Goal: Task Accomplishment & Management: Manage account settings

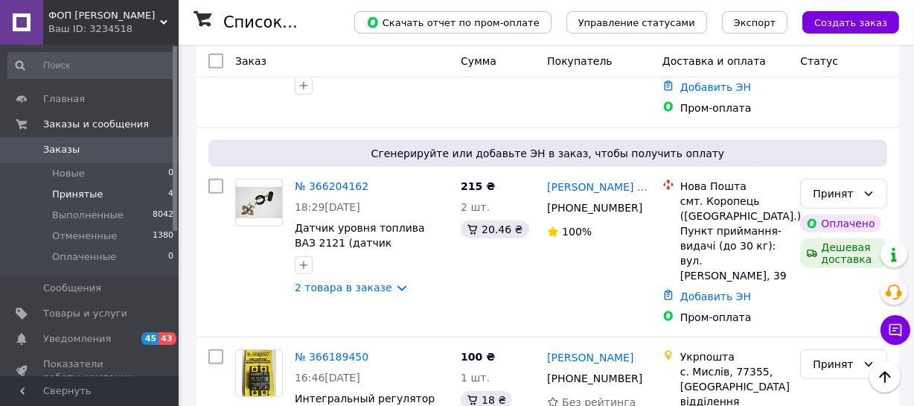
scroll to position [589, 0]
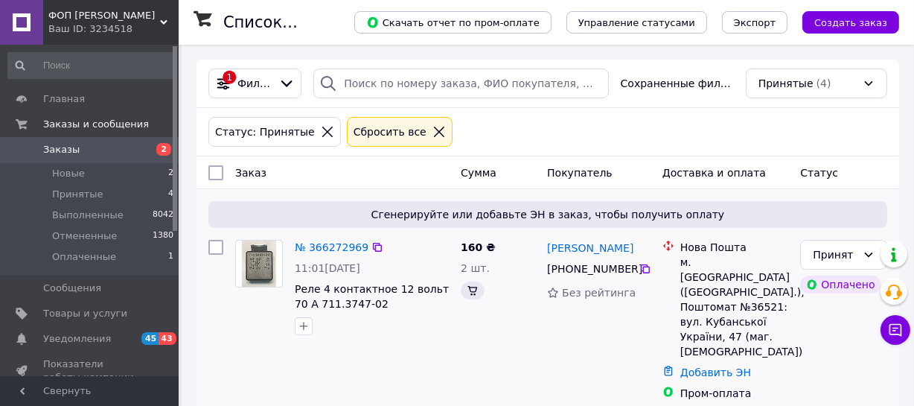
scroll to position [589, 0]
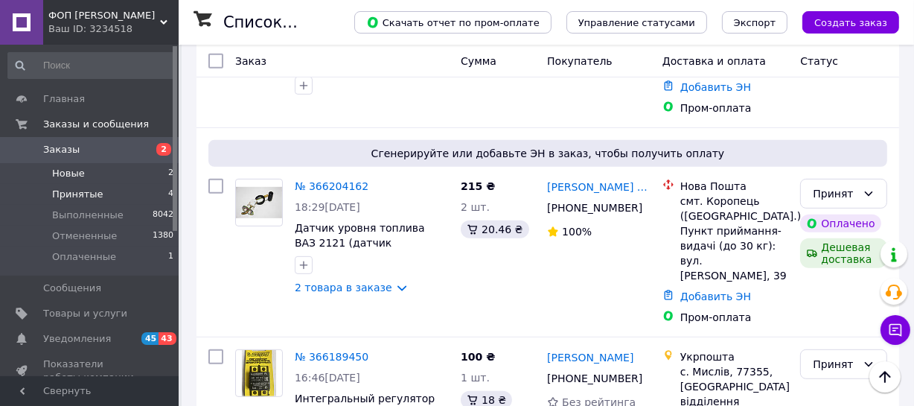
click at [119, 170] on li "Новые 2" at bounding box center [91, 173] width 182 height 21
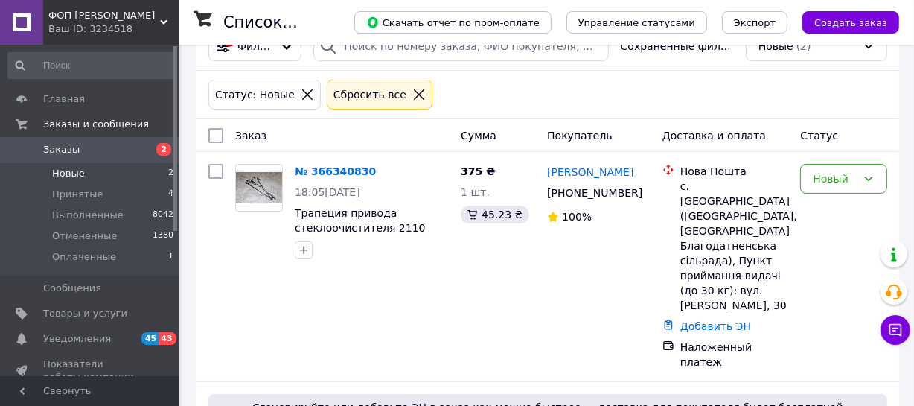
scroll to position [176, 0]
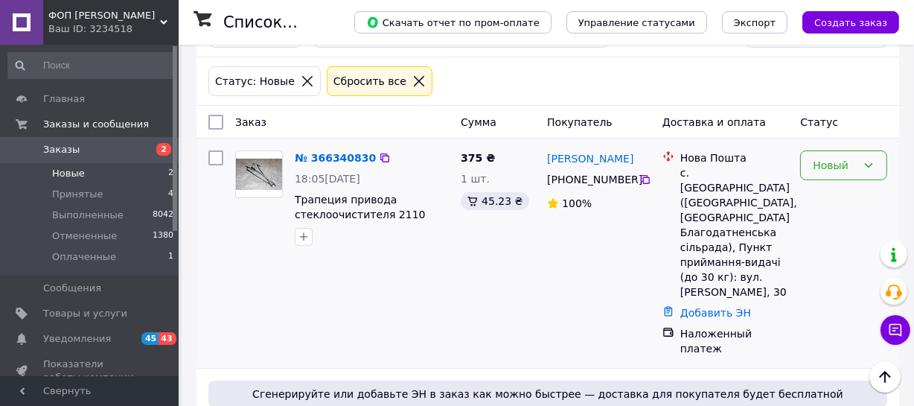
click at [824, 163] on div "Новый" at bounding box center [835, 165] width 44 height 16
click at [813, 203] on li "Принят" at bounding box center [845, 197] width 86 height 27
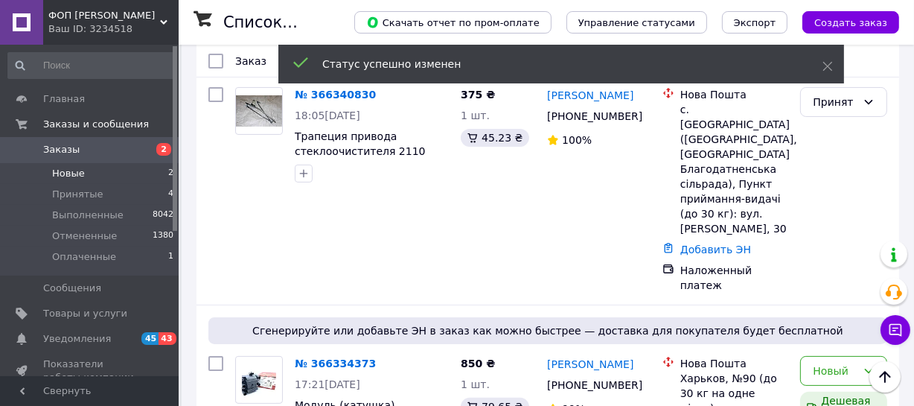
scroll to position [287, 0]
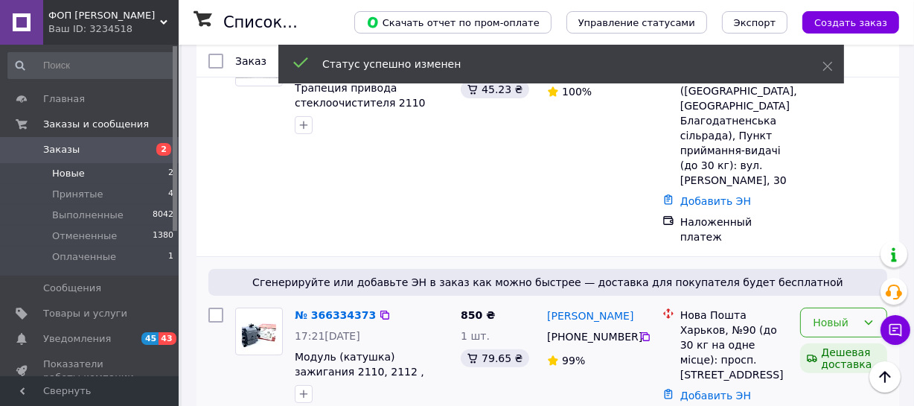
click at [840, 314] on div "Новый" at bounding box center [835, 322] width 44 height 16
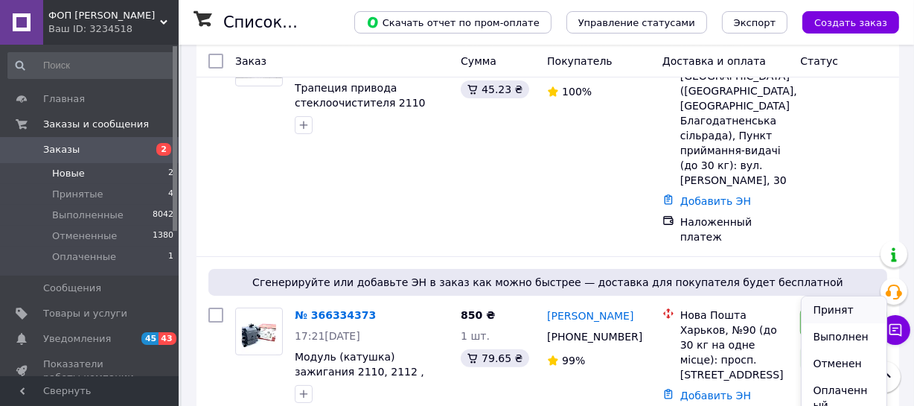
click at [832, 309] on li "Принят" at bounding box center [845, 309] width 86 height 27
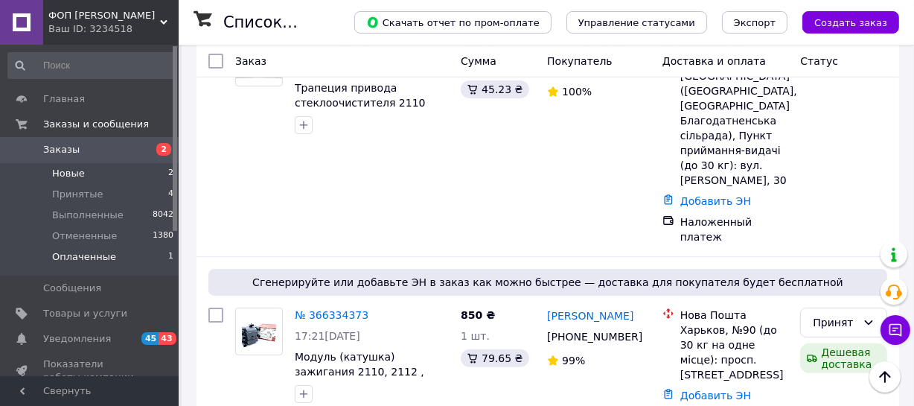
click at [103, 262] on span "Оплаченные" at bounding box center [84, 256] width 64 height 13
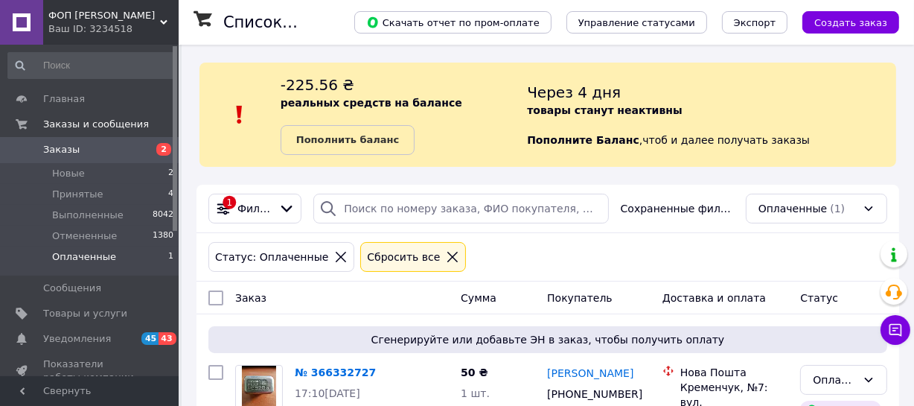
scroll to position [82, 0]
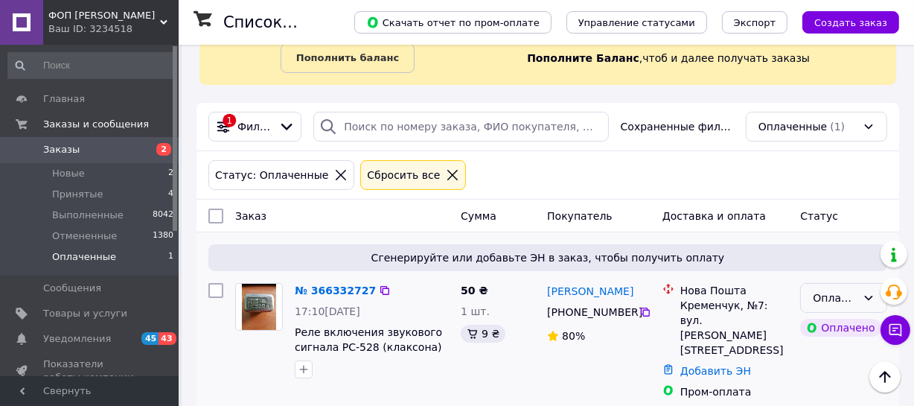
click at [834, 298] on div "Оплаченный" at bounding box center [835, 297] width 44 height 16
click at [831, 332] on li "Принят" at bounding box center [845, 329] width 86 height 27
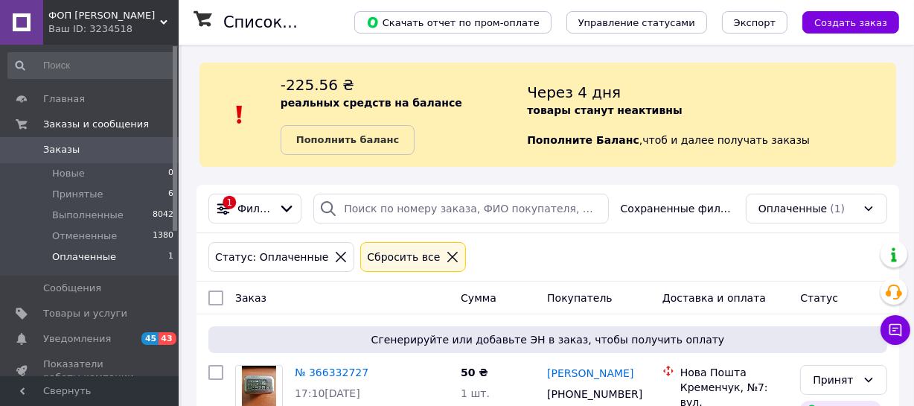
scroll to position [82, 0]
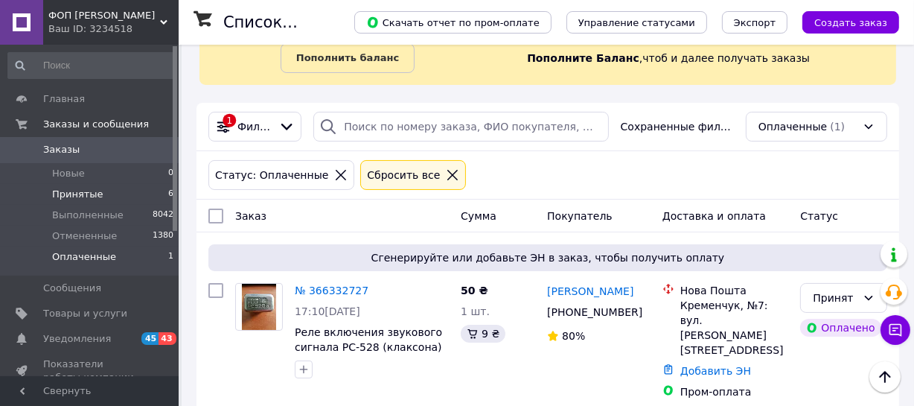
click at [74, 193] on span "Принятые" at bounding box center [77, 194] width 51 height 13
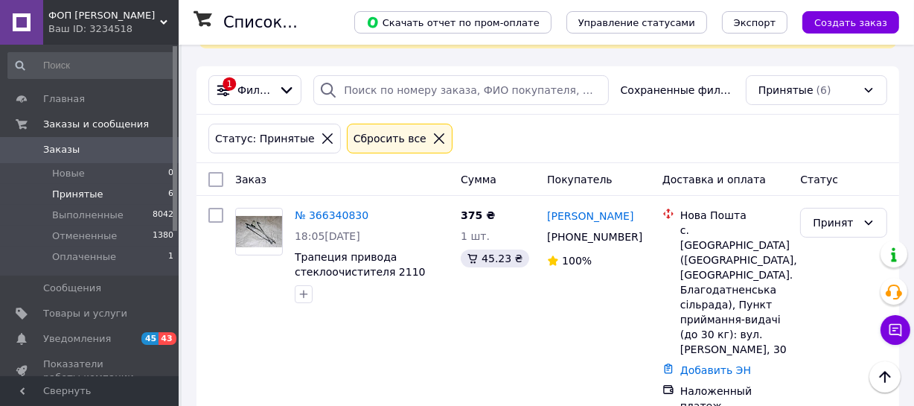
scroll to position [41, 0]
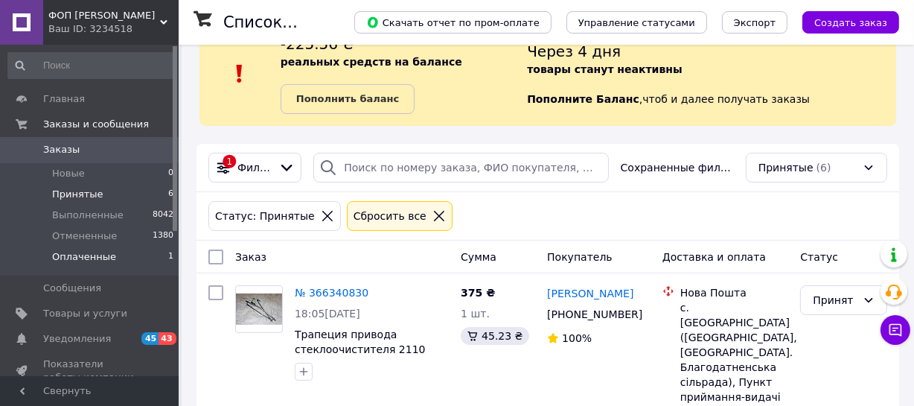
click at [83, 257] on span "Оплаченные" at bounding box center [84, 256] width 64 height 13
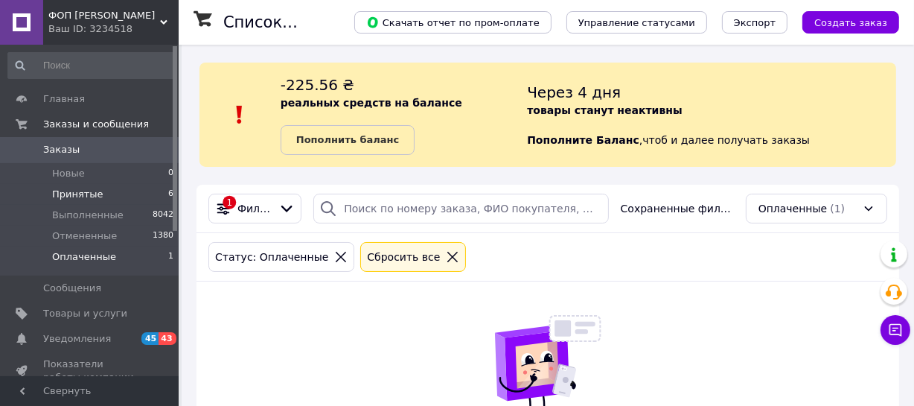
click at [65, 188] on span "Принятые" at bounding box center [77, 194] width 51 height 13
